Goal: Navigation & Orientation: Go to known website

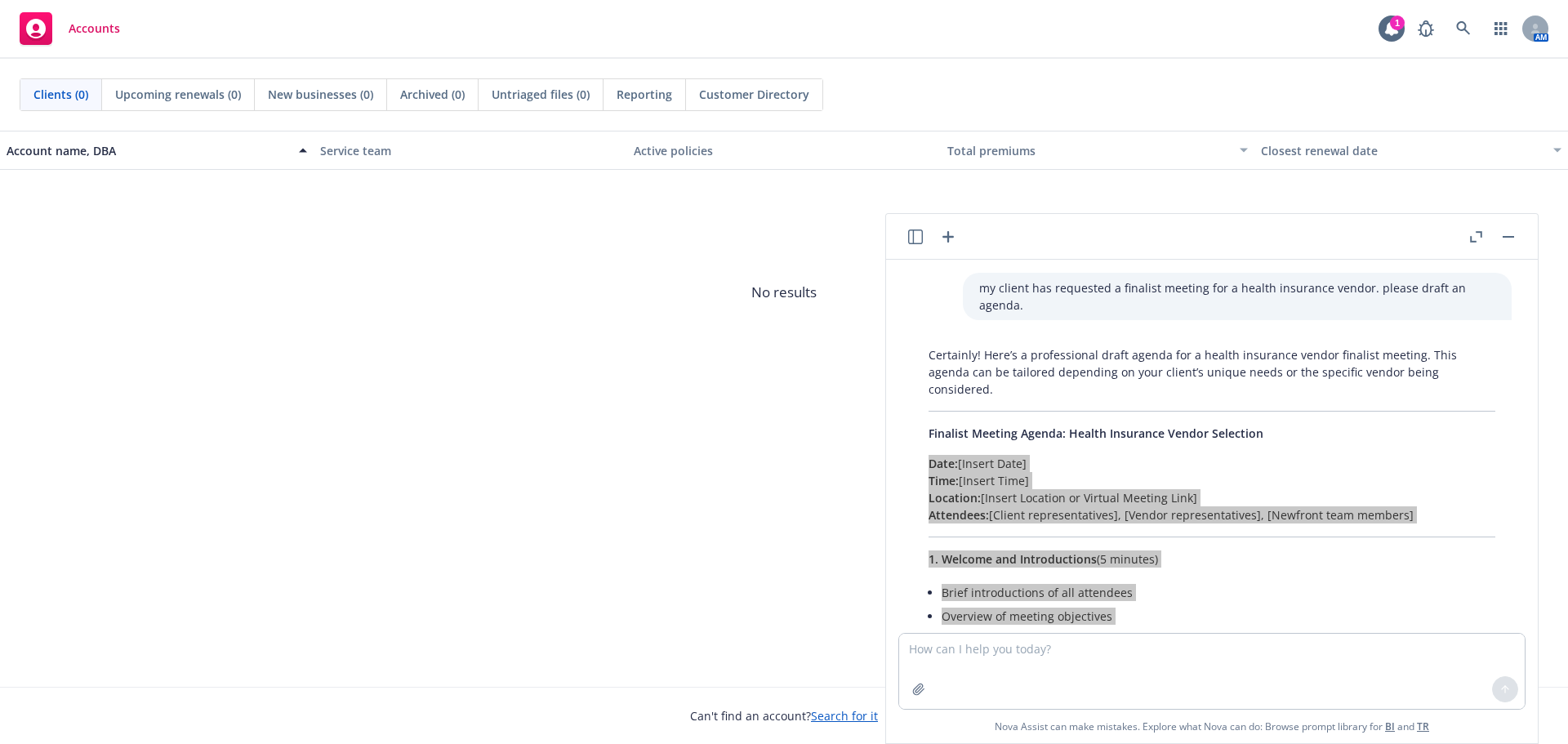
scroll to position [602, 0]
